Goal: Information Seeking & Learning: Learn about a topic

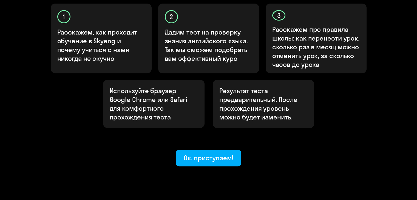
scroll to position [196, 0]
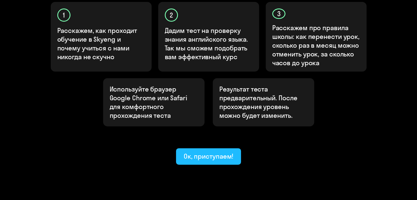
click at [212, 152] on div "Ок, приступаем!" at bounding box center [209, 156] width 50 height 9
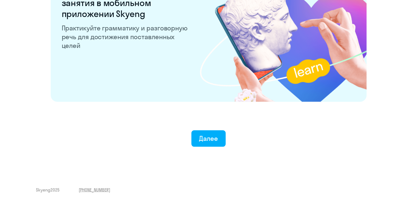
scroll to position [1072, 0]
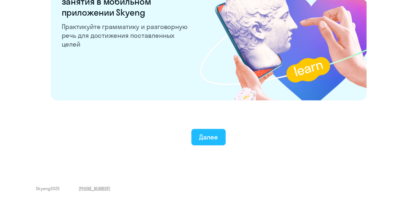
click at [207, 139] on div "Далее" at bounding box center [208, 137] width 19 height 9
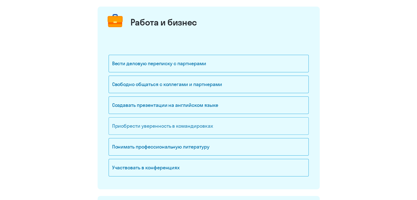
scroll to position [82, 0]
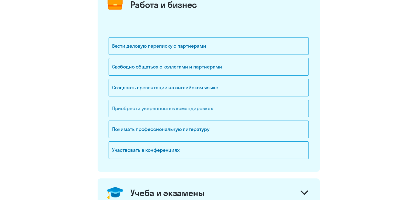
click at [191, 105] on div "Приобрести уверенность в командировках" at bounding box center [209, 109] width 200 height 18
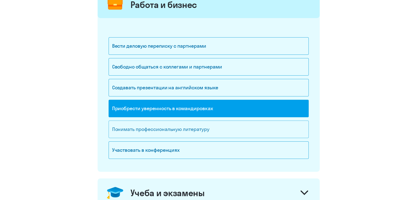
click at [137, 126] on div "Понимать профессиональную литературу" at bounding box center [209, 130] width 200 height 18
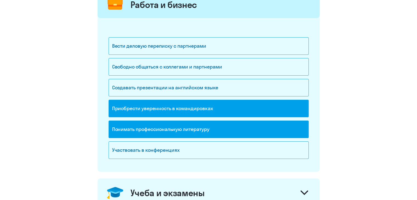
scroll to position [192, 0]
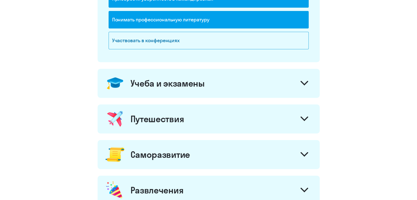
click at [157, 86] on div "Учеба и экзамены" at bounding box center [168, 83] width 74 height 11
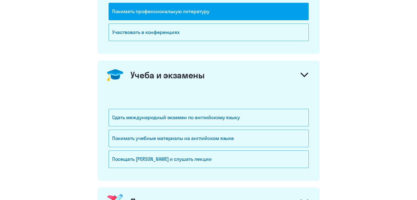
scroll to position [247, 0]
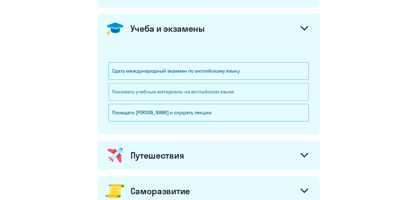
click at [126, 90] on div "Понимать учебные материалы на английском языке" at bounding box center [209, 92] width 200 height 18
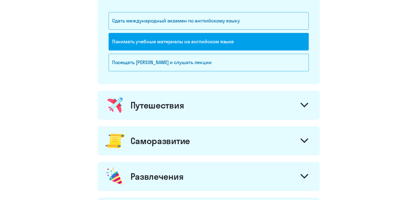
scroll to position [302, 0]
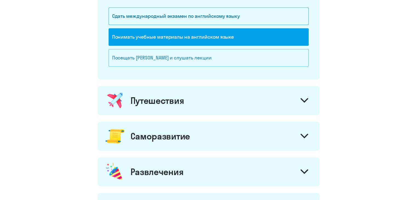
click at [165, 61] on div "Посещать [PERSON_NAME] и слушать лекции" at bounding box center [209, 58] width 200 height 18
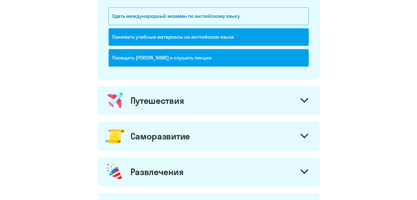
click at [165, 101] on div "Путешествия" at bounding box center [158, 100] width 54 height 11
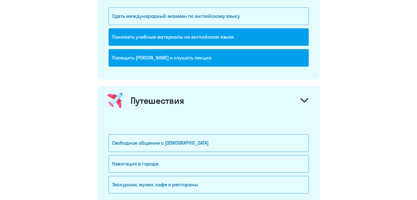
scroll to position [384, 0]
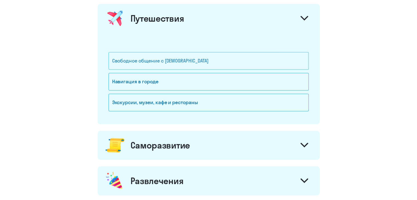
click at [142, 57] on div "Свободное общение с [DEMOGRAPHIC_DATA]" at bounding box center [209, 61] width 200 height 18
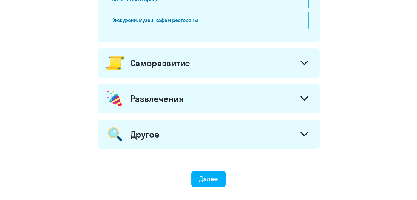
click at [148, 67] on div "Саморазвитие" at bounding box center [161, 63] width 60 height 11
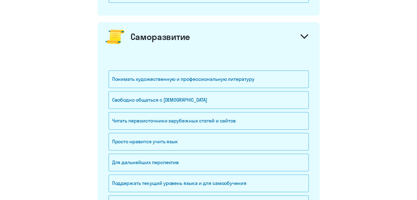
scroll to position [494, 0]
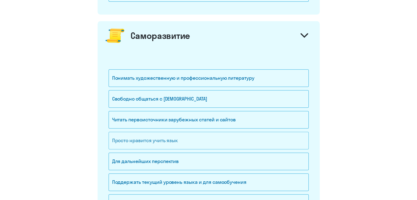
click at [131, 138] on div "Просто нравится учить язык" at bounding box center [209, 141] width 200 height 18
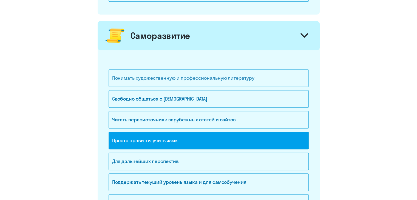
click at [169, 75] on div "Понимать художественную и профессиональную литературу" at bounding box center [209, 78] width 200 height 18
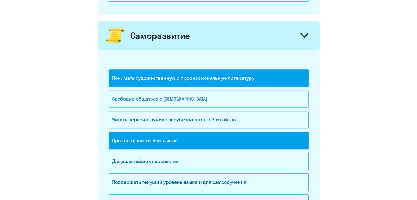
drag, startPoint x: 151, startPoint y: 98, endPoint x: 147, endPoint y: 100, distance: 4.3
click at [151, 98] on div "Свободно общаться с [DEMOGRAPHIC_DATA]" at bounding box center [209, 99] width 200 height 18
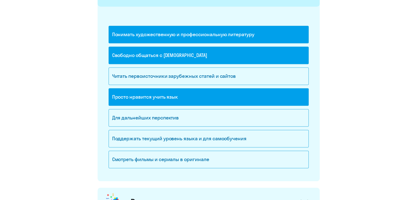
scroll to position [576, 0]
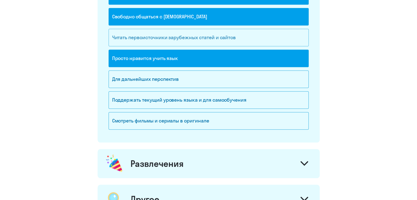
click at [146, 38] on div "Читать первоисточники зарубежных статей и сайтов" at bounding box center [209, 38] width 200 height 18
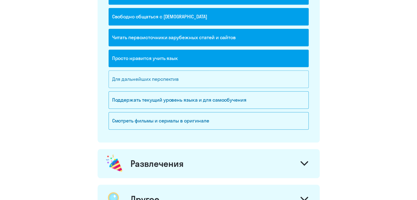
click at [138, 73] on div "Для дальнейших перспектив" at bounding box center [209, 80] width 200 height 18
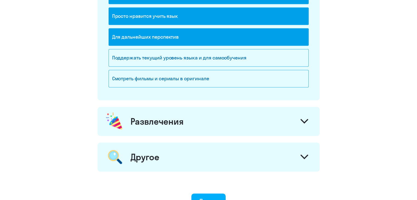
scroll to position [631, 0]
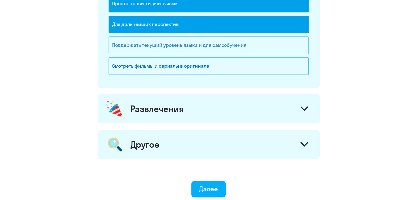
click at [153, 45] on div "Поддержать текущий уровень языка и для cамообучения" at bounding box center [209, 45] width 200 height 18
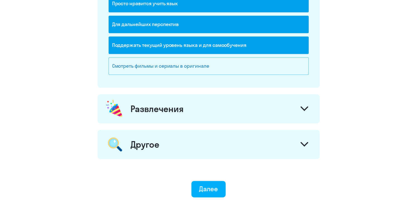
click at [178, 65] on div "Смотреть фильмы и сериалы в оригинале" at bounding box center [209, 66] width 200 height 18
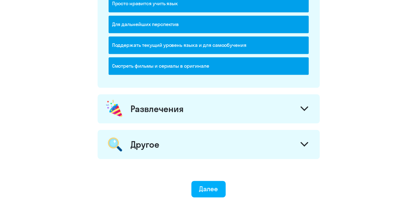
click at [190, 102] on div "Развлечения" at bounding box center [209, 108] width 222 height 29
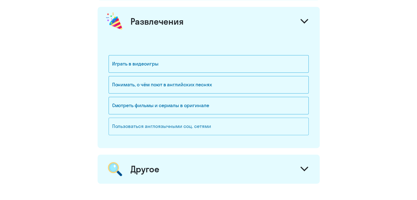
scroll to position [741, 0]
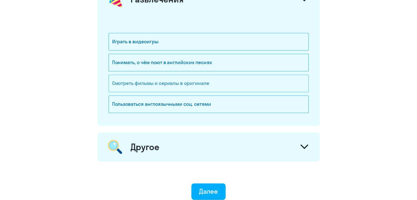
click at [133, 78] on div "Смотреть фильмы и сериалы в оригинале" at bounding box center [209, 84] width 200 height 18
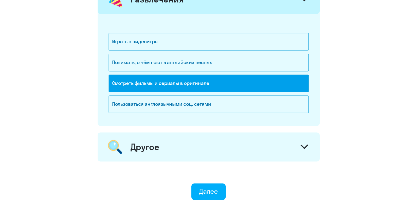
click at [181, 139] on div "Другое" at bounding box center [209, 147] width 222 height 29
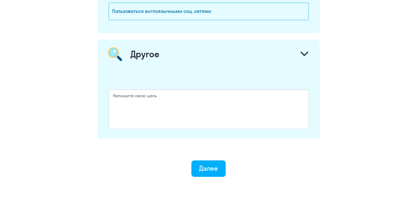
scroll to position [851, 0]
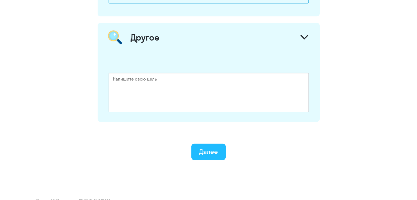
click at [213, 154] on button "Далее" at bounding box center [209, 152] width 34 height 16
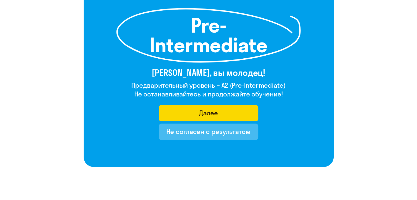
scroll to position [82, 0]
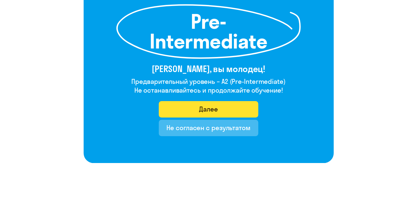
click at [219, 109] on button "Далее" at bounding box center [209, 109] width 100 height 16
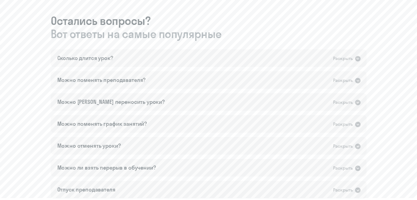
scroll to position [302, 0]
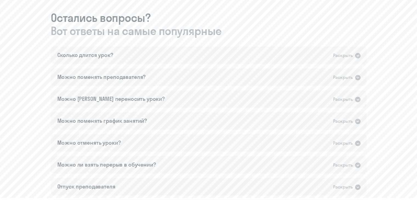
click at [271, 65] on div "Сколько длится урок? Раскрыть Урок длится 50 минут. Можно поменять преподавател…" at bounding box center [209, 131] width 316 height 171
click at [269, 59] on div "Сколько длится урок? Раскрыть" at bounding box center [209, 55] width 316 height 18
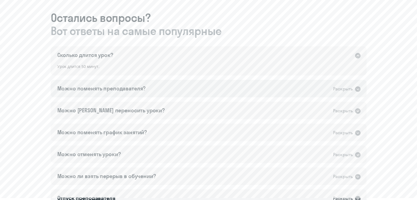
click at [165, 88] on div "Можно поменять преподавателя? Раскрыть" at bounding box center [209, 89] width 316 height 18
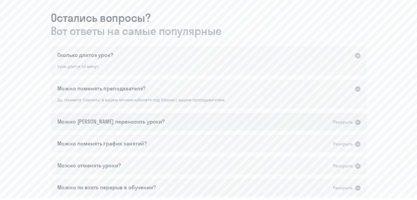
click at [153, 120] on div "Можно [PERSON_NAME] переносить уроки? Раскрыть" at bounding box center [209, 122] width 316 height 18
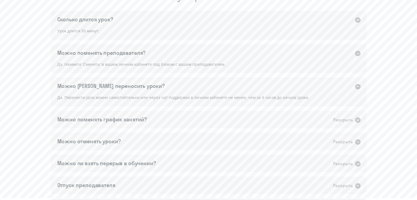
scroll to position [357, 0]
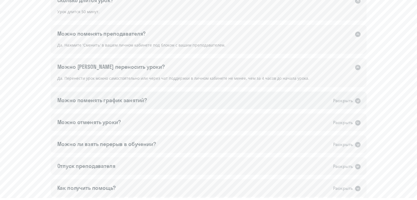
click at [150, 102] on div "Можно поменять график занятий? Раскрыть" at bounding box center [209, 101] width 316 height 18
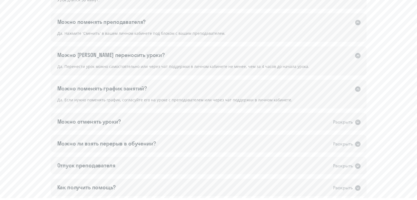
scroll to position [384, 0]
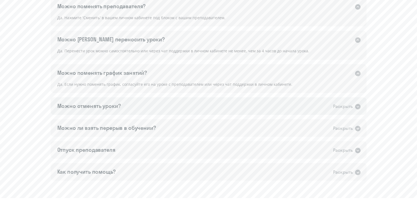
click at [147, 104] on div "Можно отменять уроки? Раскрыть" at bounding box center [209, 106] width 316 height 18
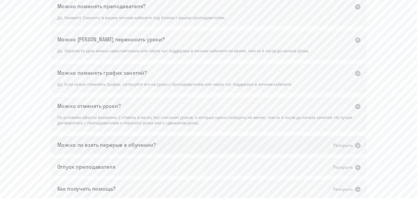
click at [128, 150] on div "Можно ли взять перерыв в обучении? Раскрыть" at bounding box center [209, 145] width 316 height 18
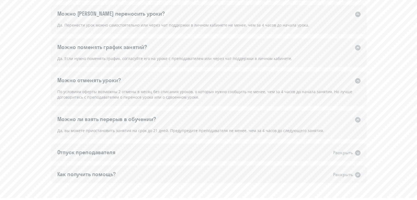
scroll to position [412, 0]
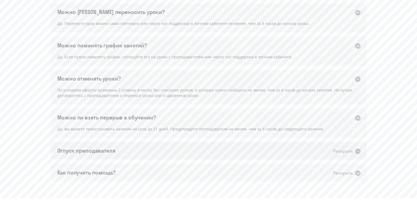
click at [119, 149] on div "Отпуск преподавателя Раскрыть" at bounding box center [209, 151] width 316 height 18
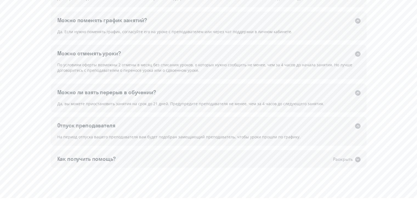
scroll to position [439, 0]
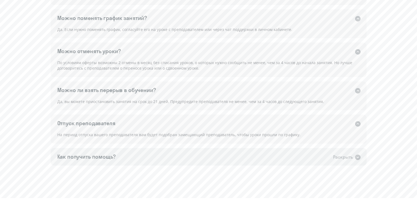
click at [120, 156] on div "Как получить помощь? Раскрыть" at bounding box center [209, 157] width 316 height 18
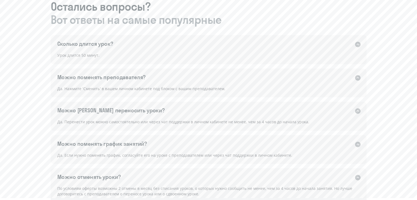
scroll to position [306, 0]
